Goal: Find specific page/section: Find specific page/section

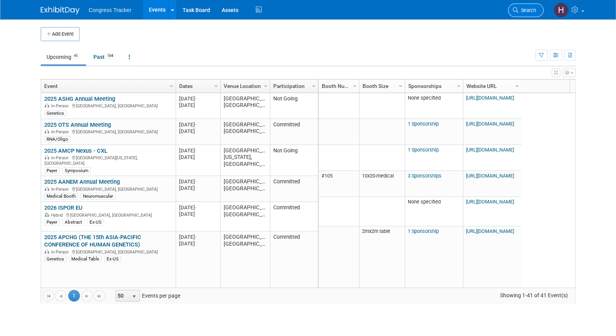
click at [512, 8] on link "Search" at bounding box center [525, 10] width 36 height 14
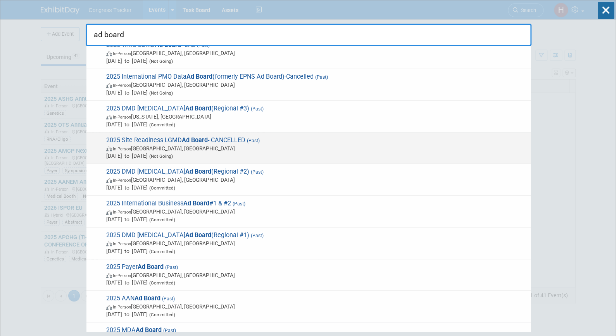
scroll to position [125, 0]
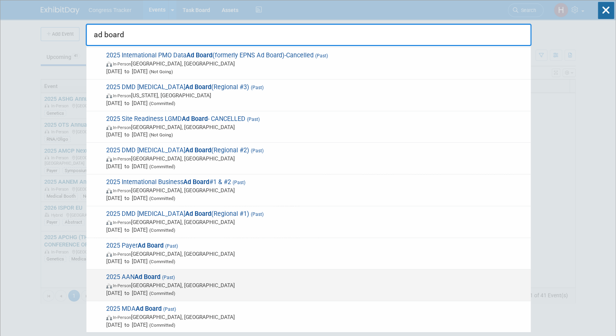
type input "ad board"
click at [188, 278] on span "2025 AAN Ad Board (Past) In-Person San Diego, CA Apr 4, 2025 to Apr 4, 2025 (Co…" at bounding box center [315, 285] width 423 height 24
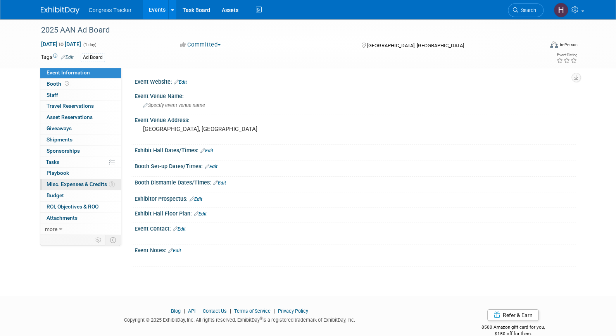
click at [89, 183] on span "Misc. Expenses & Credits 1" at bounding box center [80, 184] width 68 height 6
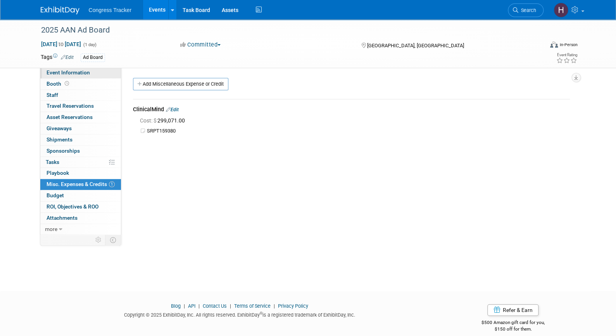
click at [86, 76] on link "Event Information" at bounding box center [80, 72] width 81 height 11
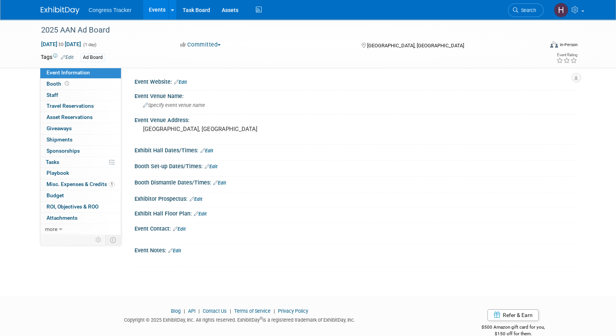
click at [152, 14] on link "Events" at bounding box center [157, 9] width 28 height 19
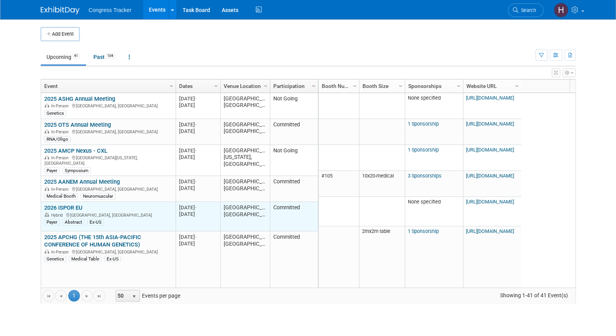
scroll to position [74, 0]
